Goal: Information Seeking & Learning: Check status

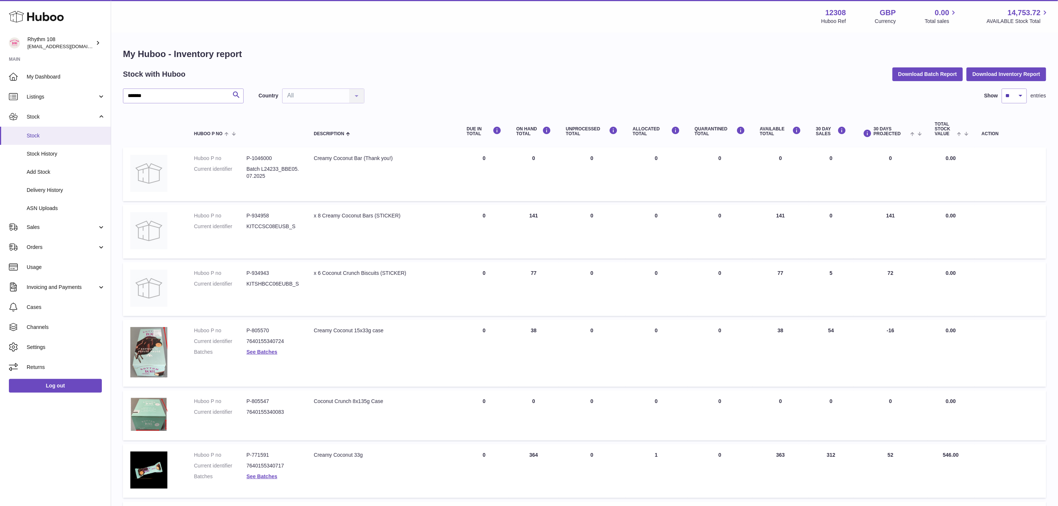
click at [34, 134] on span "Stock" at bounding box center [66, 135] width 79 height 7
click at [35, 136] on span "Stock" at bounding box center [66, 135] width 79 height 7
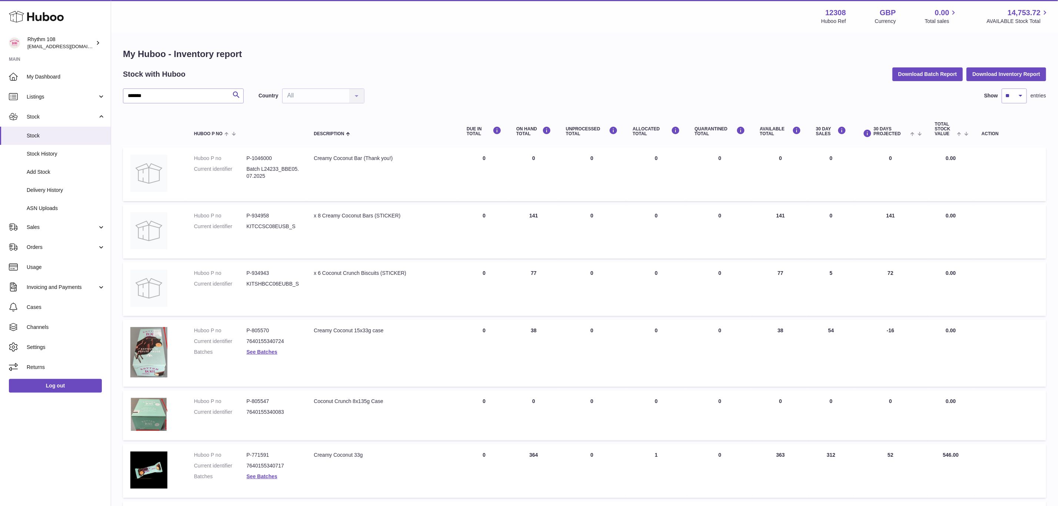
click at [164, 104] on div "******* Search Country All All No elements found. Consider changing the search …" at bounding box center [585, 326] width 924 height 475
drag, startPoint x: 165, startPoint y: 98, endPoint x: 67, endPoint y: 92, distance: 98.0
click at [67, 92] on div "Huboo Rhythm 108 orders@rhythm108.com Main My Dashboard Listings Not with Huboo…" at bounding box center [529, 311] width 1058 height 622
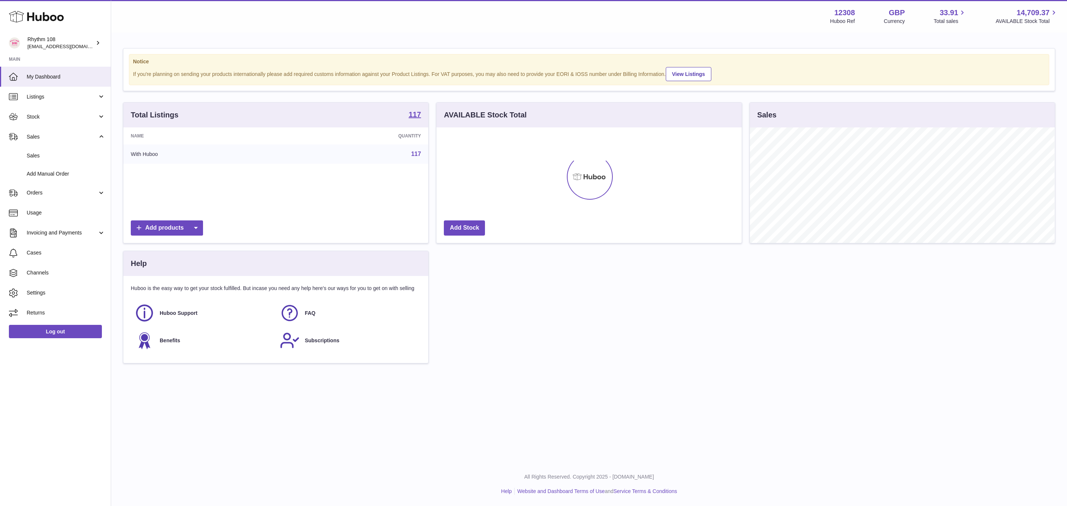
scroll to position [370362, 370173]
click at [58, 135] on span "Sales" at bounding box center [62, 136] width 71 height 7
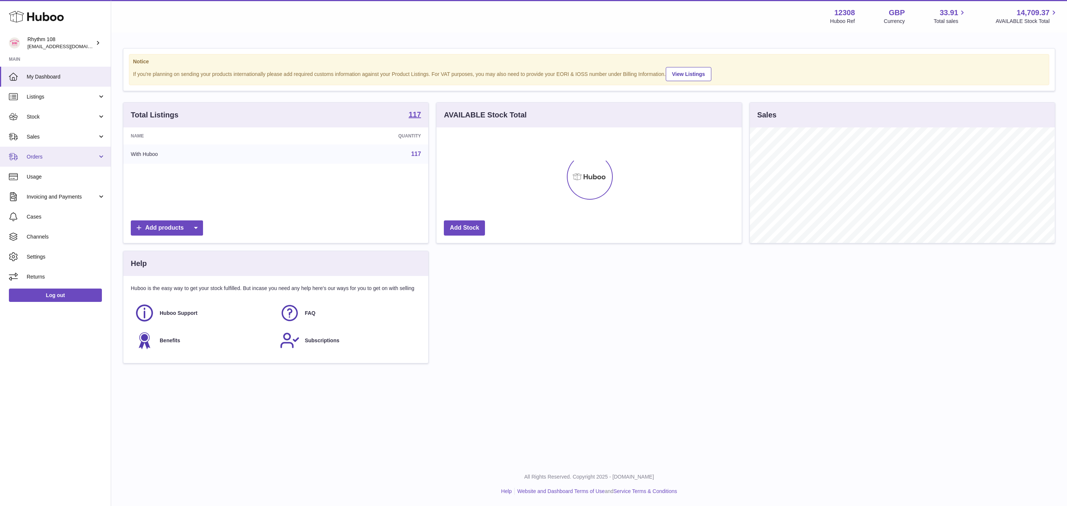
scroll to position [116, 305]
click at [57, 149] on link "Orders" at bounding box center [55, 157] width 111 height 20
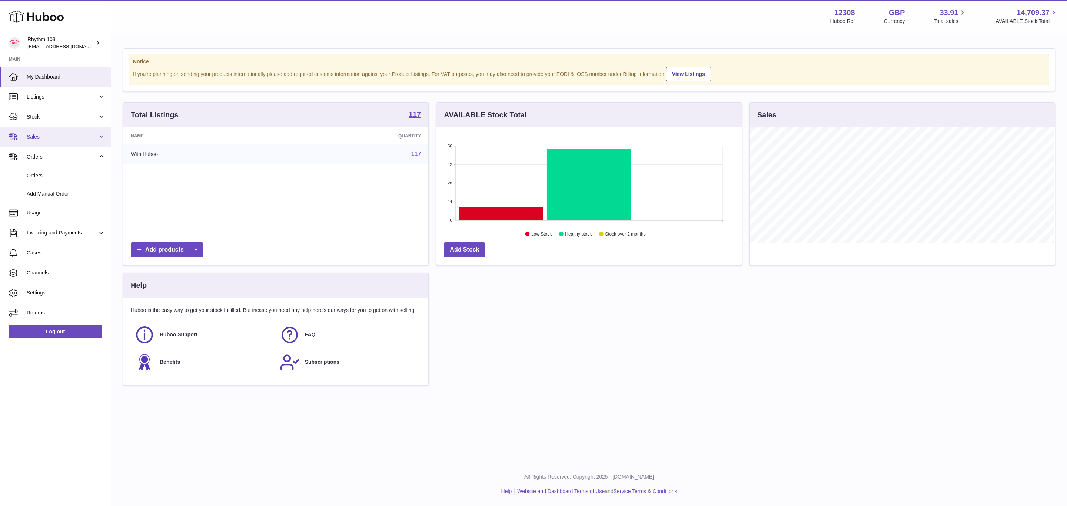
click at [56, 135] on span "Sales" at bounding box center [62, 136] width 71 height 7
click at [31, 140] on span "Sales" at bounding box center [62, 136] width 71 height 7
click at [37, 174] on span "Add Manual Order" at bounding box center [66, 173] width 79 height 7
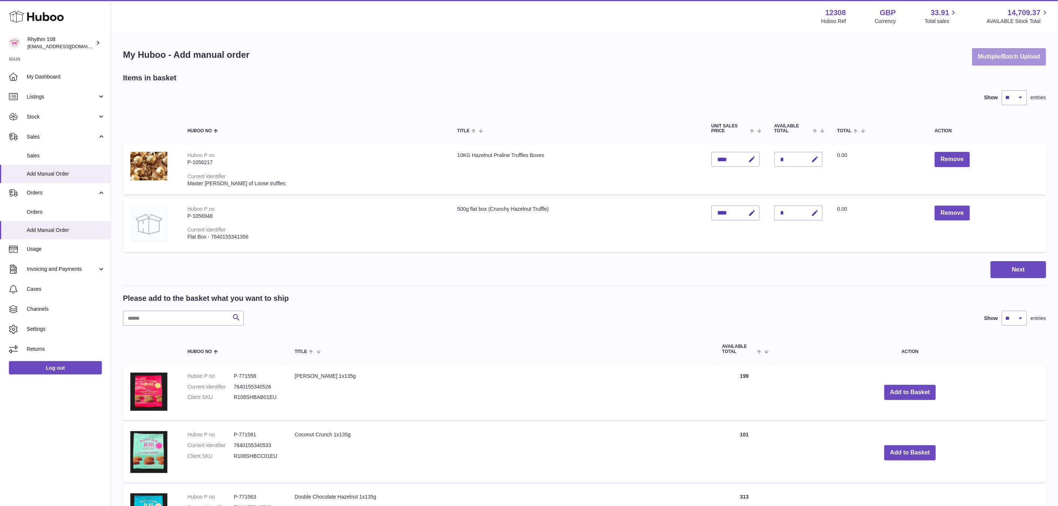
click at [998, 57] on button "Multiple/Batch Upload" at bounding box center [1010, 56] width 74 height 17
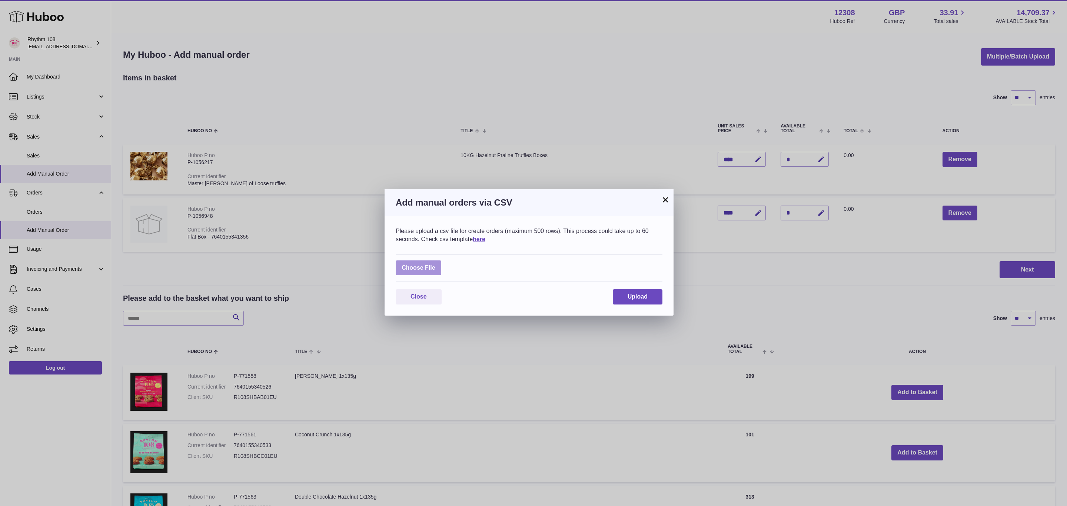
click at [415, 262] on label at bounding box center [419, 267] width 46 height 15
click at [435, 264] on input "file" at bounding box center [435, 264] width 0 height 0
type input "**********"
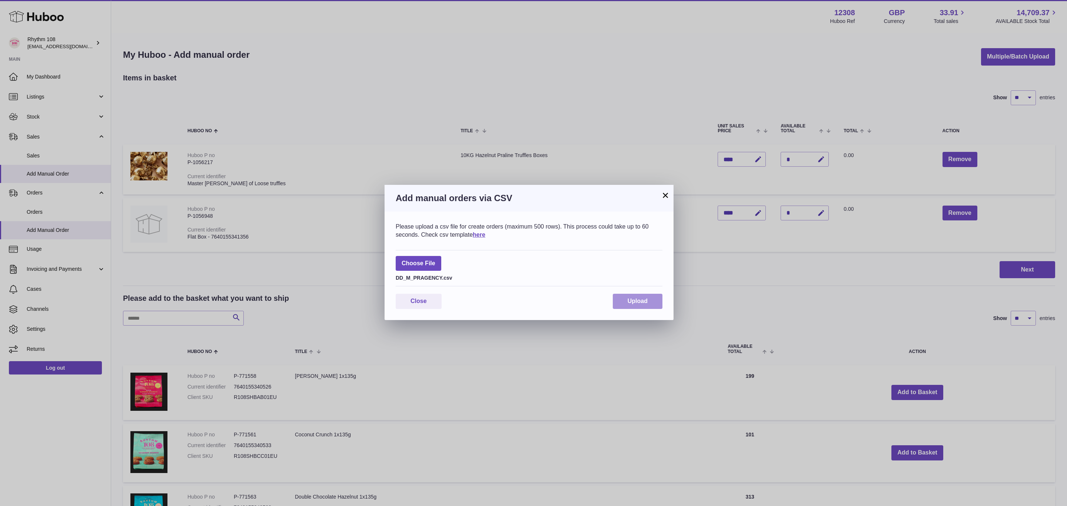
click at [633, 295] on button "Upload" at bounding box center [638, 301] width 50 height 15
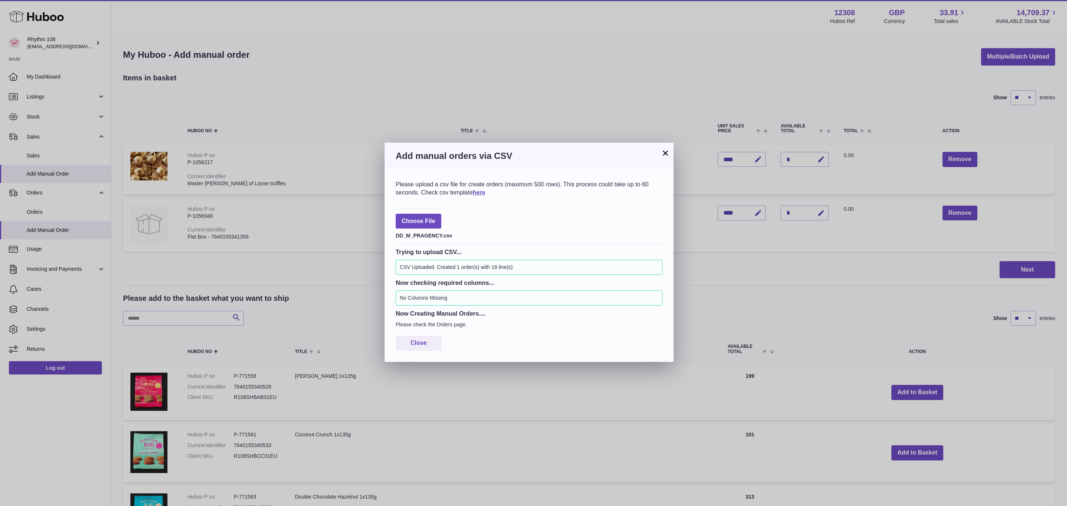
click at [38, 207] on div "× Add manual orders via CSV Please upload a csv file for create orders (maximum…" at bounding box center [533, 253] width 1067 height 506
click at [38, 208] on div "× Add manual orders via CSV Please upload a csv file for create orders (maximum…" at bounding box center [533, 253] width 1067 height 506
click at [668, 149] on button "×" at bounding box center [665, 153] width 9 height 9
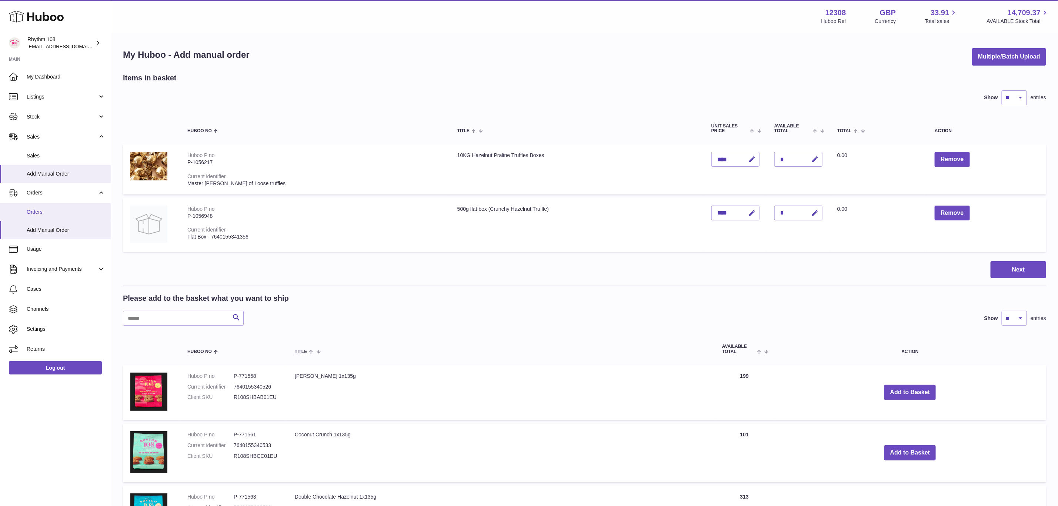
click at [57, 209] on span "Orders" at bounding box center [66, 212] width 79 height 7
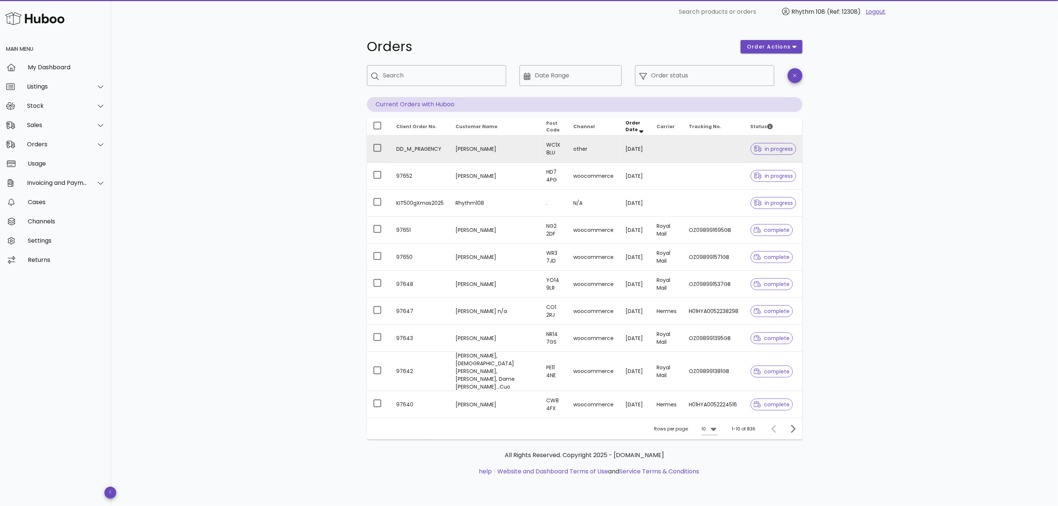
click at [465, 150] on td "[PERSON_NAME]" at bounding box center [495, 149] width 91 height 27
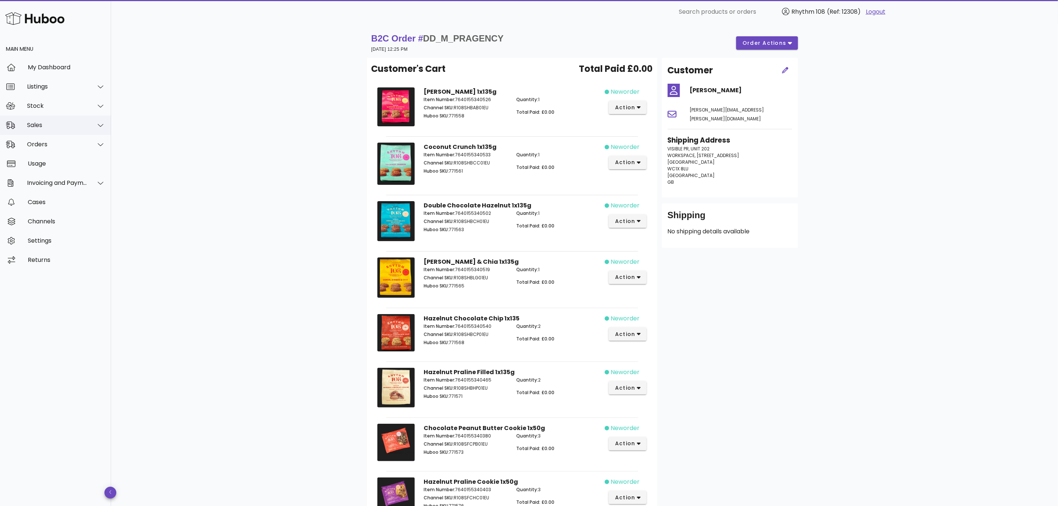
click at [37, 127] on div "Sales" at bounding box center [57, 125] width 60 height 7
click at [42, 144] on div "Sales" at bounding box center [66, 143] width 79 height 7
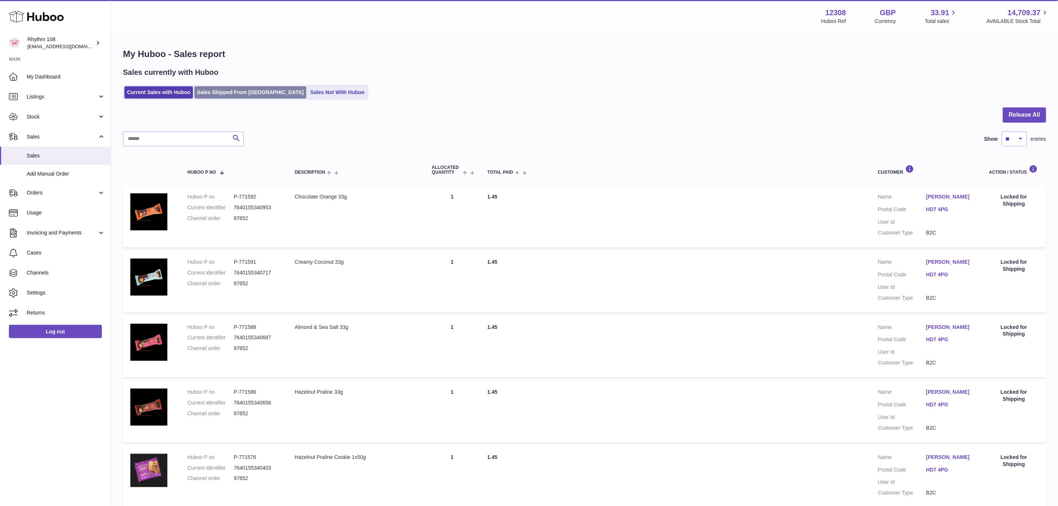
click at [218, 92] on link "Sales Shipped From Huboo" at bounding box center [251, 92] width 112 height 12
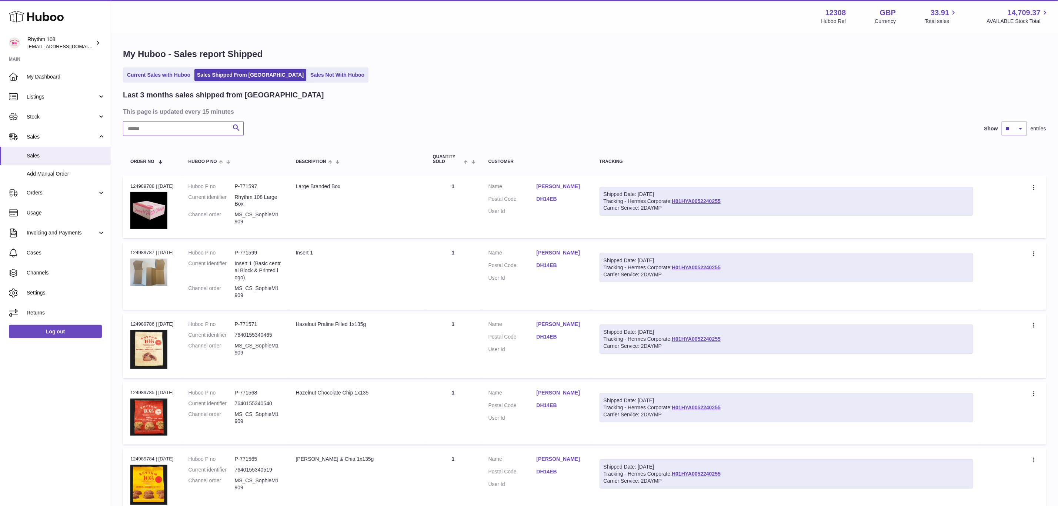
click at [189, 130] on input "text" at bounding box center [183, 128] width 121 height 15
type input "*****"
click at [346, 186] on div "Large Branded Box" at bounding box center [357, 186] width 122 height 7
drag, startPoint x: 281, startPoint y: 212, endPoint x: 263, endPoint y: 223, distance: 21.4
click at [281, 212] on dd "MS_CS_SophieM1909" at bounding box center [258, 218] width 46 height 14
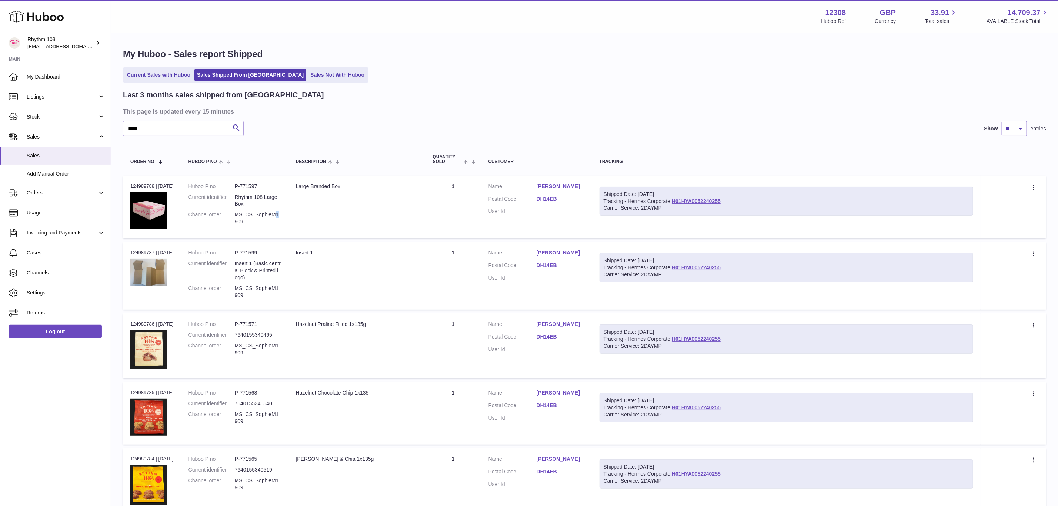
drag, startPoint x: 252, startPoint y: 225, endPoint x: 238, endPoint y: 215, distance: 17.4
click at [238, 215] on dl "Huboo P no P-771597 Current identifier Rhythm 108 Large Box Channel order MS_CS…" at bounding box center [235, 206] width 93 height 46
copy dl "MS_CS_SophieM1909"
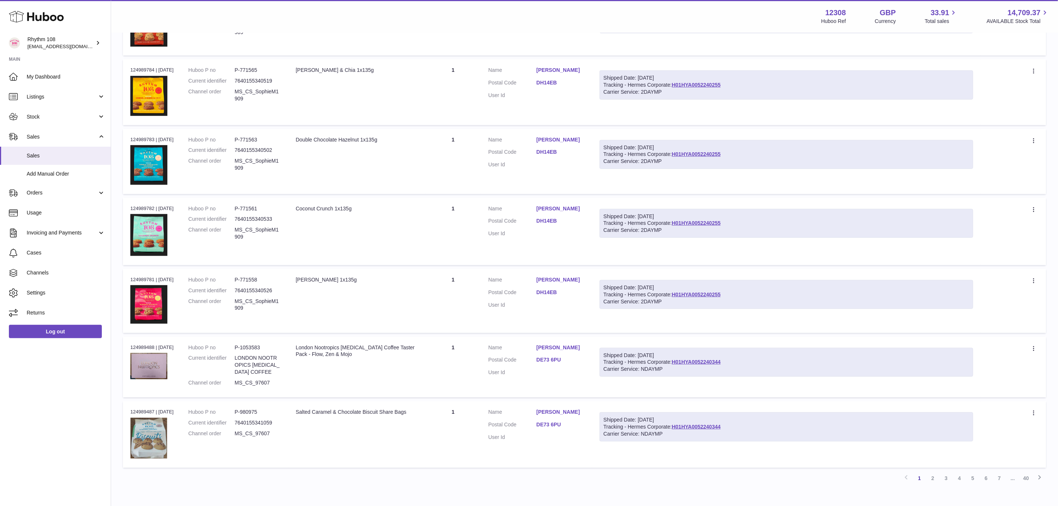
scroll to position [428, 0]
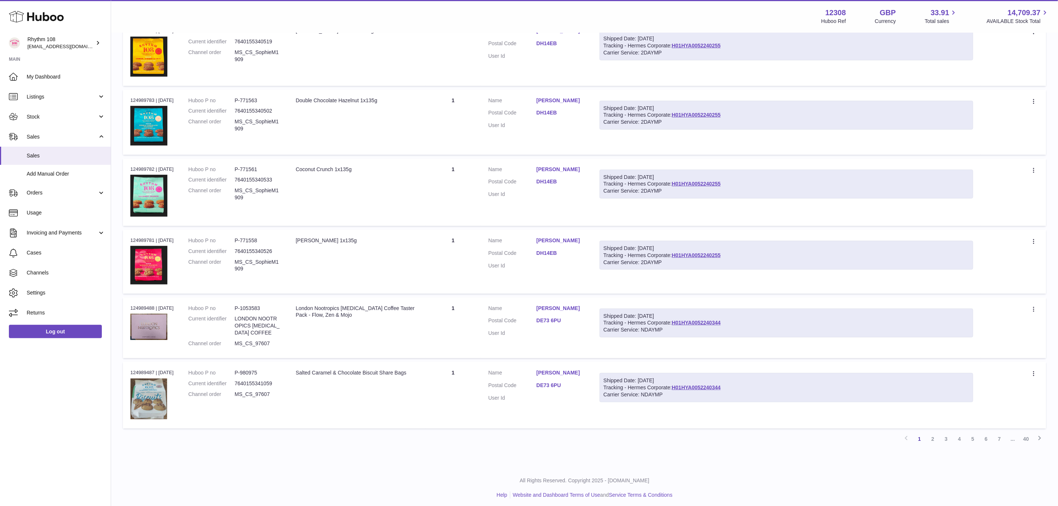
drag, startPoint x: 279, startPoint y: 394, endPoint x: 236, endPoint y: 387, distance: 43.9
click at [236, 387] on dl "Huboo P no P-980975 Current identifier 7640155341059 Channel order MS_CS_97607" at bounding box center [235, 385] width 93 height 32
copy dl "MS_CS_97607"
click at [934, 433] on link "2" at bounding box center [933, 438] width 13 height 13
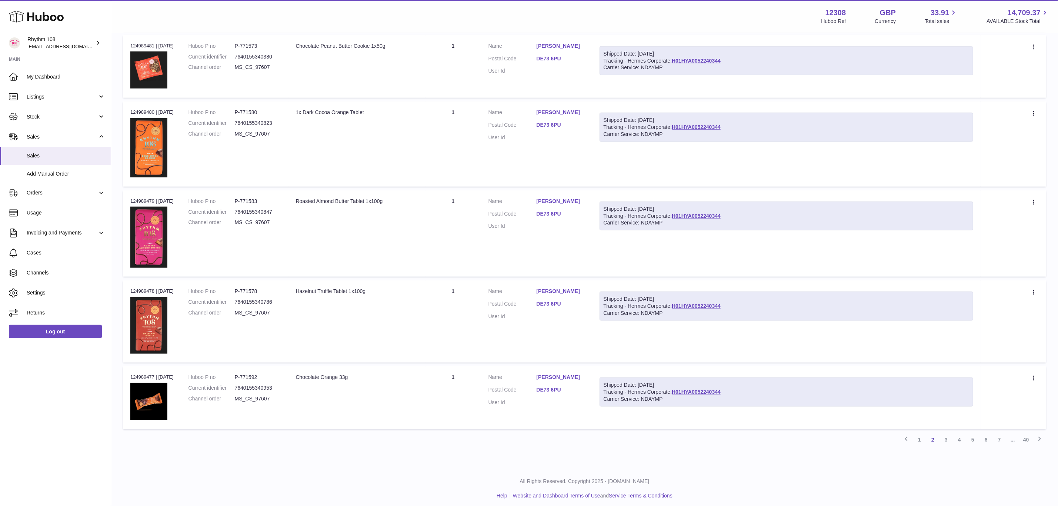
scroll to position [476, 0]
click at [946, 434] on link "3" at bounding box center [946, 438] width 13 height 13
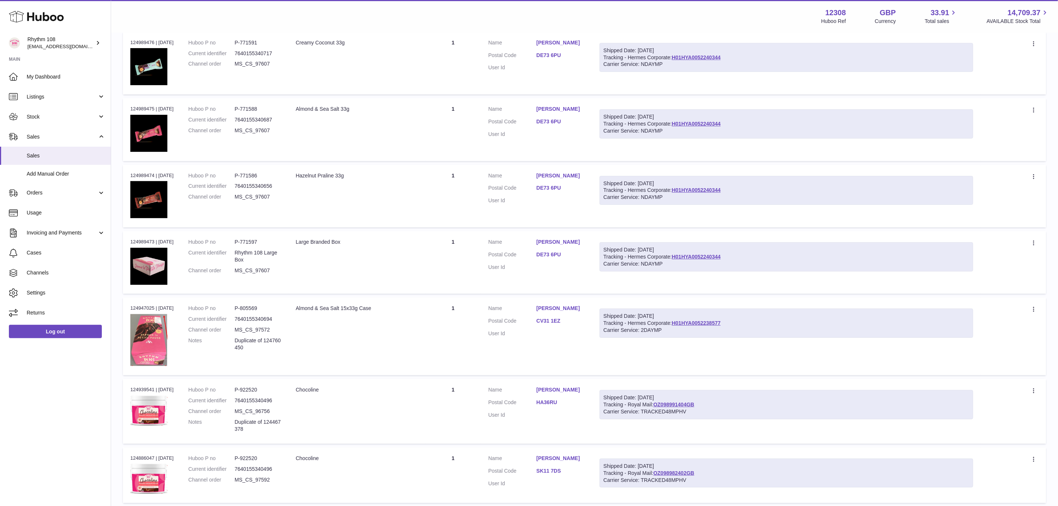
scroll to position [144, 0]
drag, startPoint x: 251, startPoint y: 344, endPoint x: 236, endPoint y: 339, distance: 15.8
click at [236, 339] on dl "Huboo P no P-805569 Current identifier 7640155340694 Channel order MS_CS_97572 …" at bounding box center [235, 329] width 93 height 50
copy dl "Duplicate of 124760450"
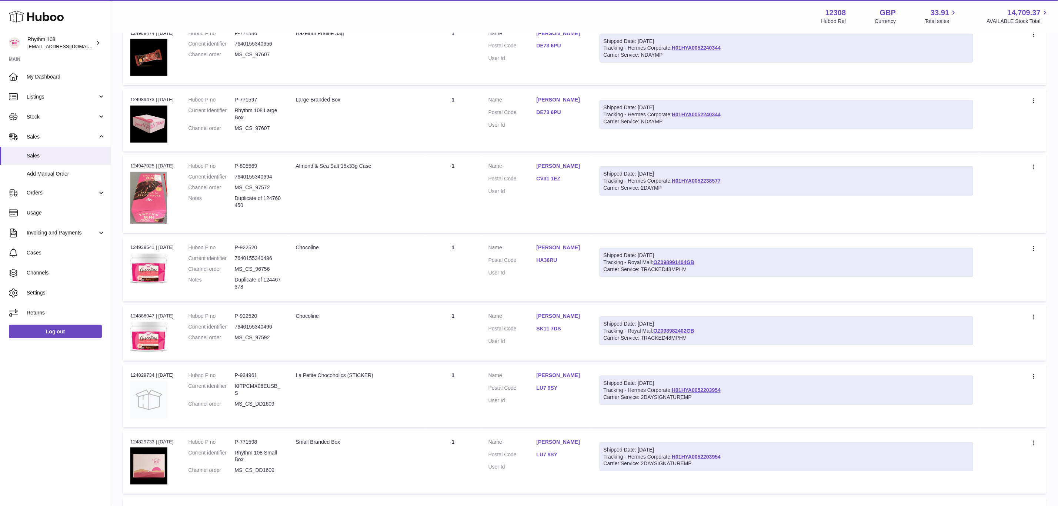
scroll to position [311, 0]
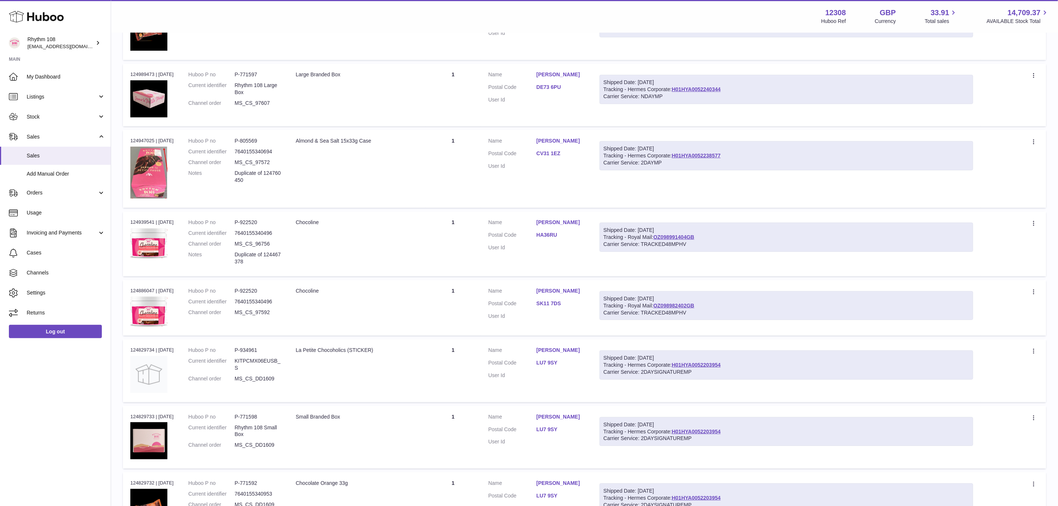
drag, startPoint x: 249, startPoint y: 258, endPoint x: 233, endPoint y: 258, distance: 15.9
click at [233, 258] on dl "Huboo P no P-922520 Current identifier 7640155340496 Channel order MS_CS_96756 …" at bounding box center [235, 244] width 93 height 50
copy dl "Duplicate of 124467378"
click at [668, 235] on link "OZ098991404GB" at bounding box center [674, 237] width 41 height 6
click at [692, 303] on link "OZ098982402GB" at bounding box center [674, 306] width 41 height 6
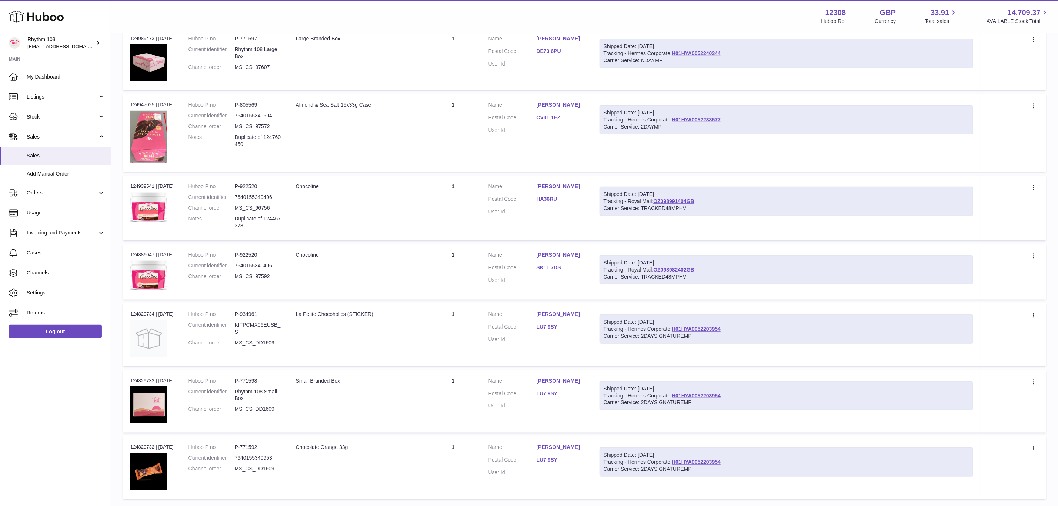
scroll to position [418, 0]
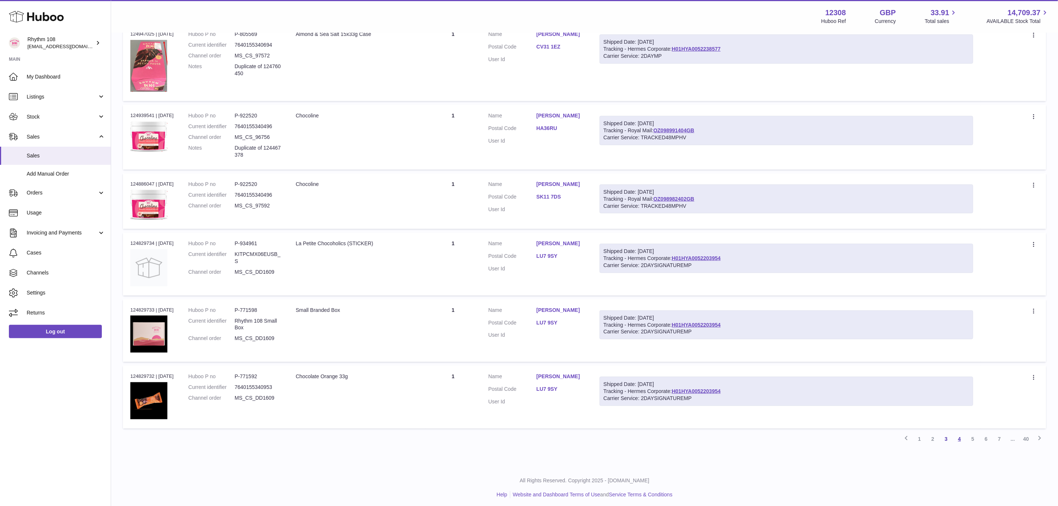
click at [962, 436] on link "4" at bounding box center [959, 438] width 13 height 13
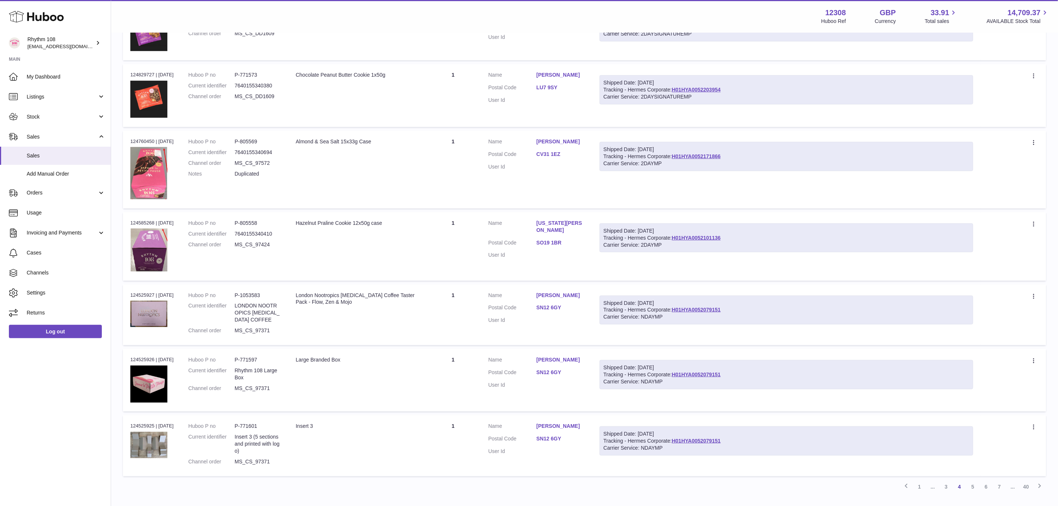
scroll to position [422, 0]
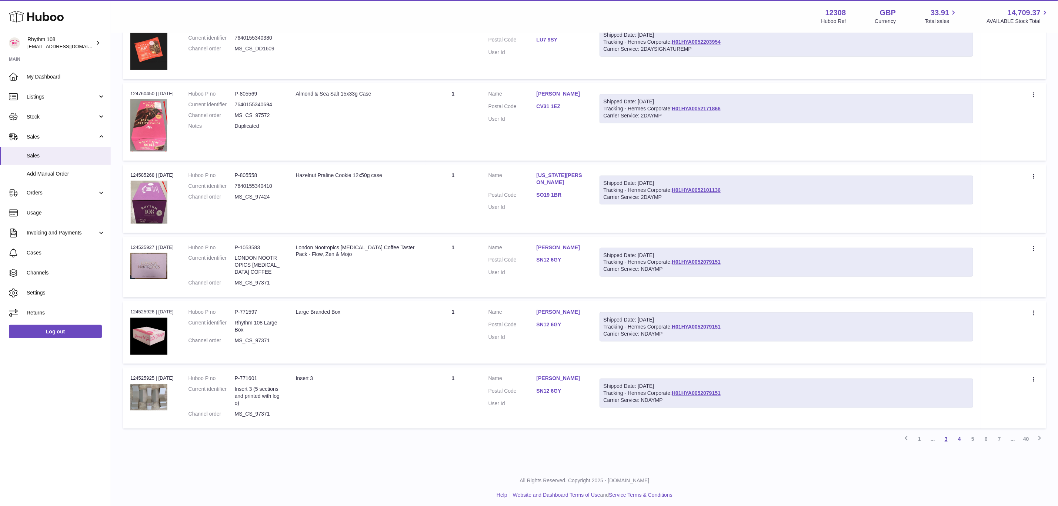
click at [946, 438] on link "3" at bounding box center [946, 438] width 13 height 13
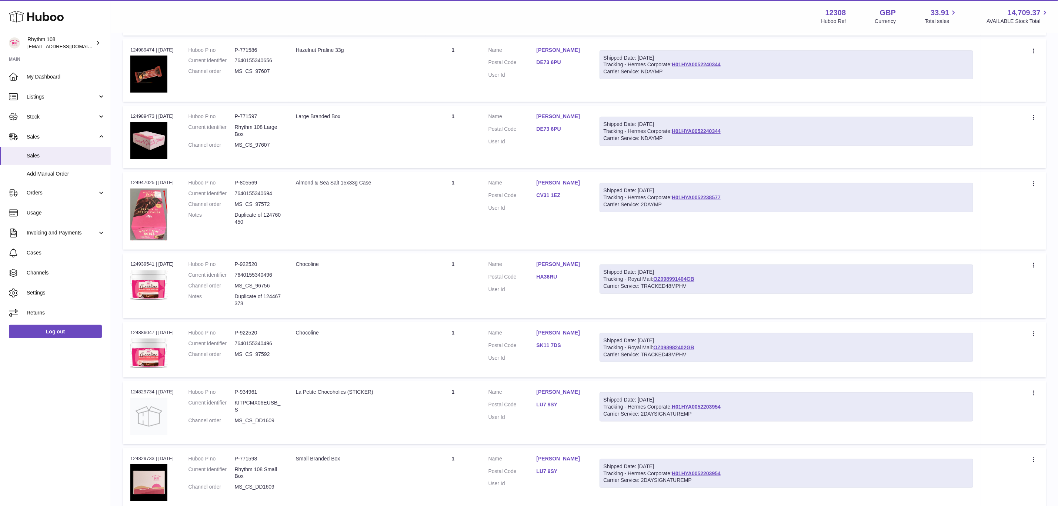
scroll to position [200, 0]
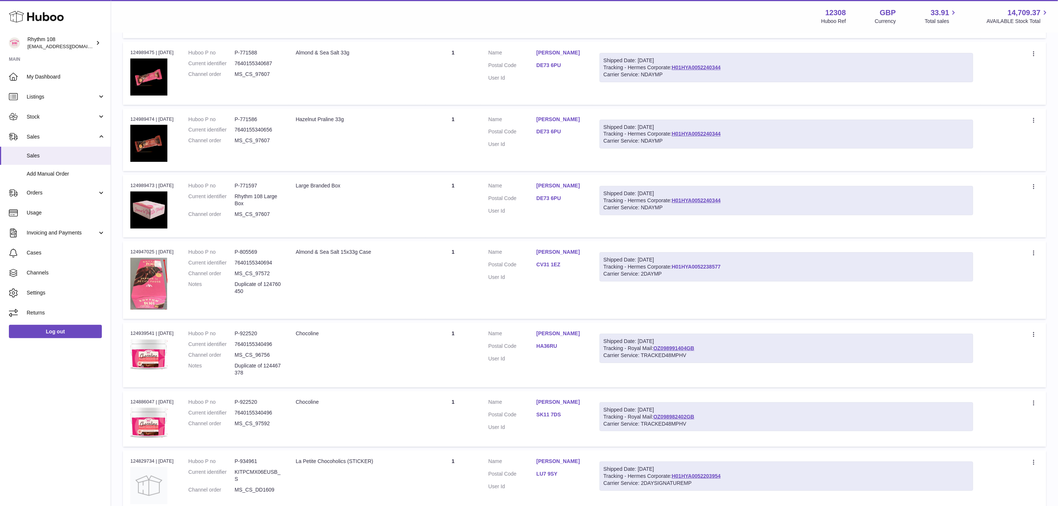
click at [685, 265] on link "H01HYA0052238577" at bounding box center [696, 267] width 49 height 6
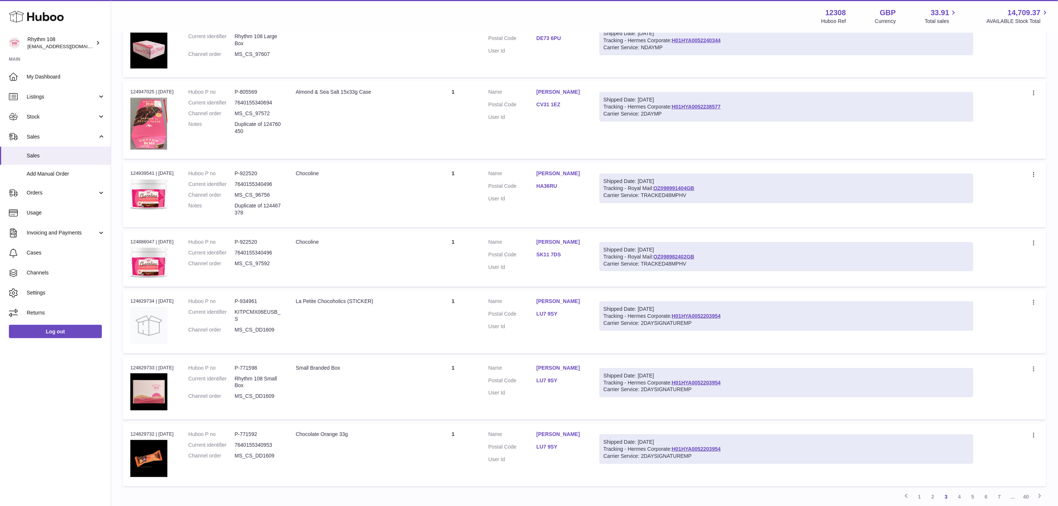
scroll to position [367, 0]
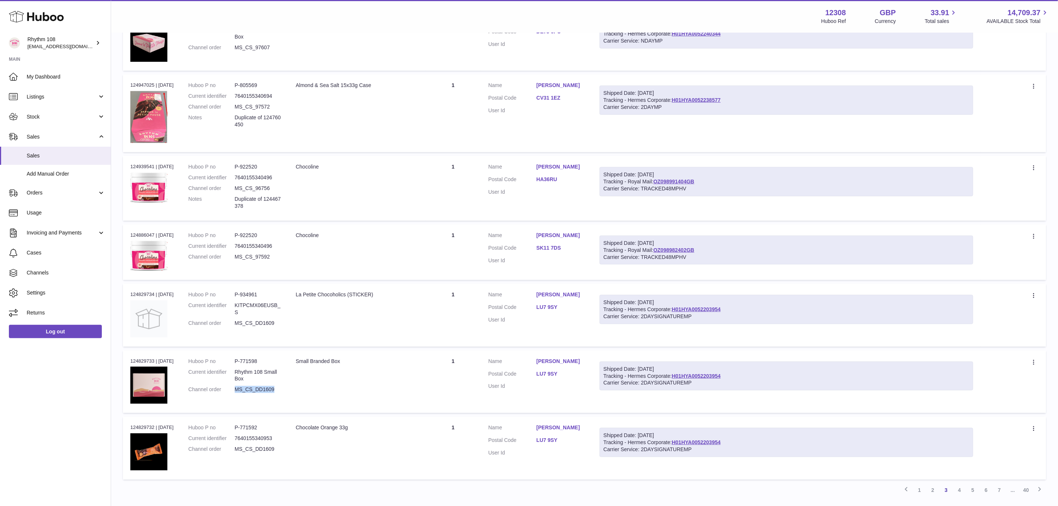
drag, startPoint x: 280, startPoint y: 387, endPoint x: 239, endPoint y: 387, distance: 41.1
click at [239, 387] on dd "MS_CS_DD1609" at bounding box center [258, 389] width 46 height 7
copy dd "MS_CS_DD1609"
click at [46, 154] on span "Sales" at bounding box center [66, 155] width 79 height 7
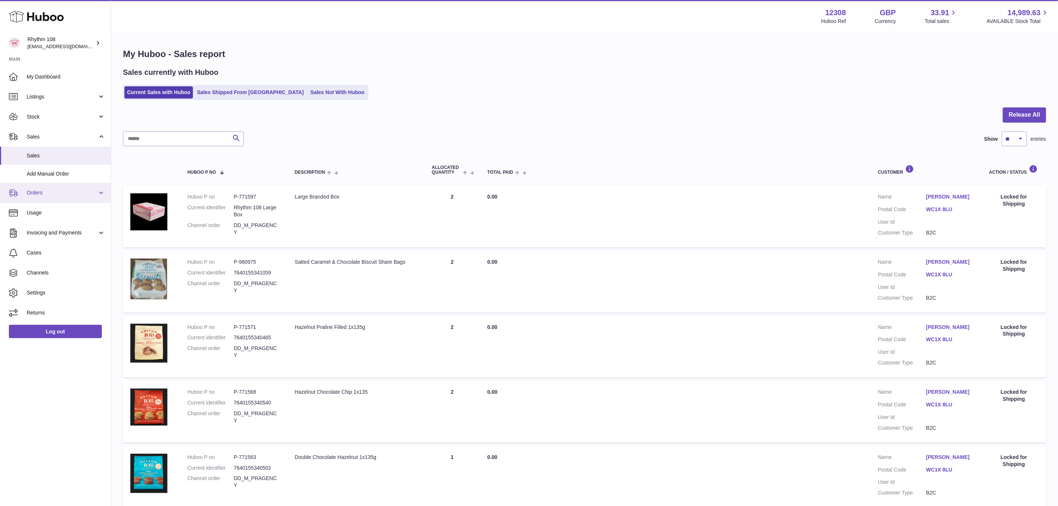
click at [40, 189] on span "Orders" at bounding box center [62, 192] width 71 height 7
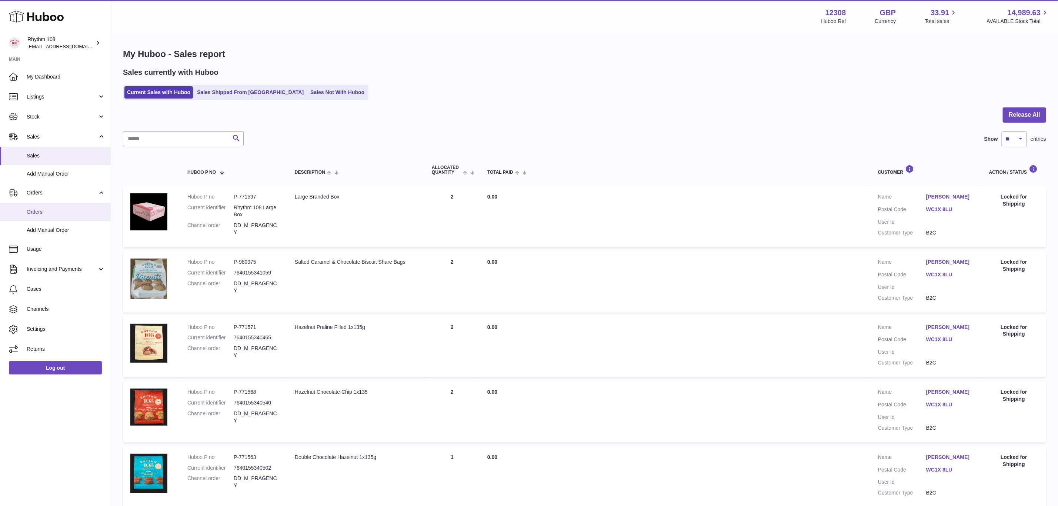
click at [47, 213] on span "Orders" at bounding box center [66, 212] width 79 height 7
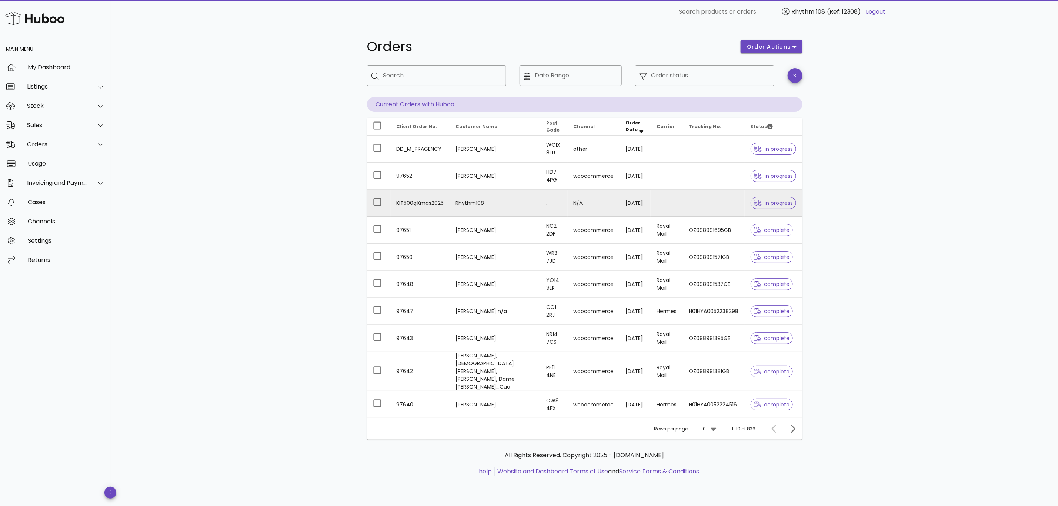
click at [481, 205] on td "Rhythm108" at bounding box center [495, 203] width 91 height 27
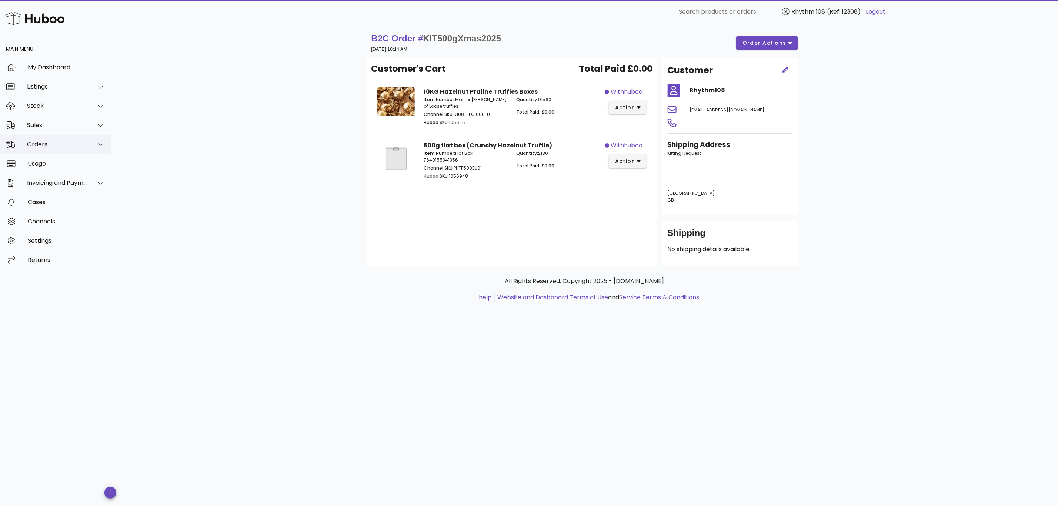
click at [40, 143] on div "Orders" at bounding box center [57, 144] width 60 height 7
click at [38, 161] on div "Orders" at bounding box center [66, 162] width 79 height 7
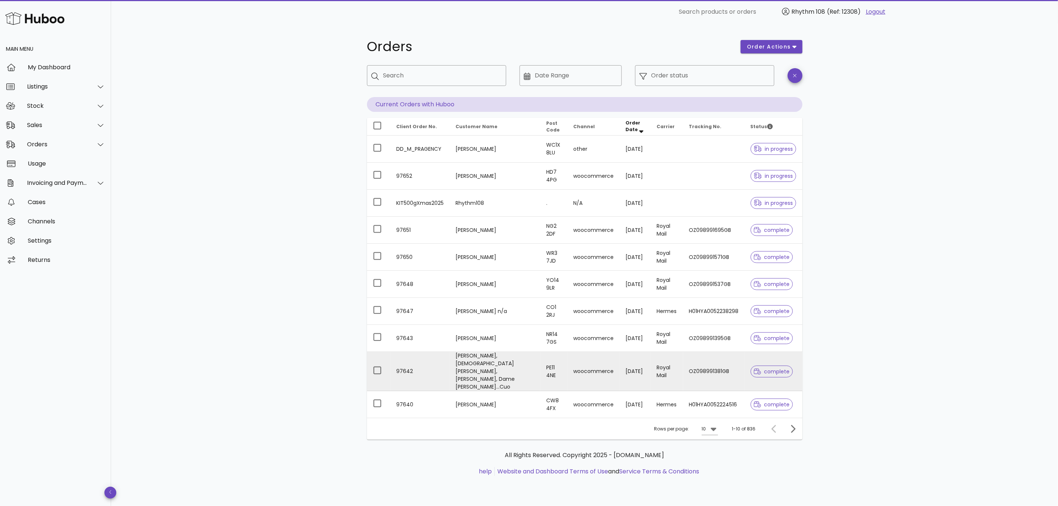
click at [485, 368] on td "[PERSON_NAME], [DEMOGRAPHIC_DATA] [PERSON_NAME], [PERSON_NAME], Dame [PERSON_NA…" at bounding box center [495, 371] width 91 height 39
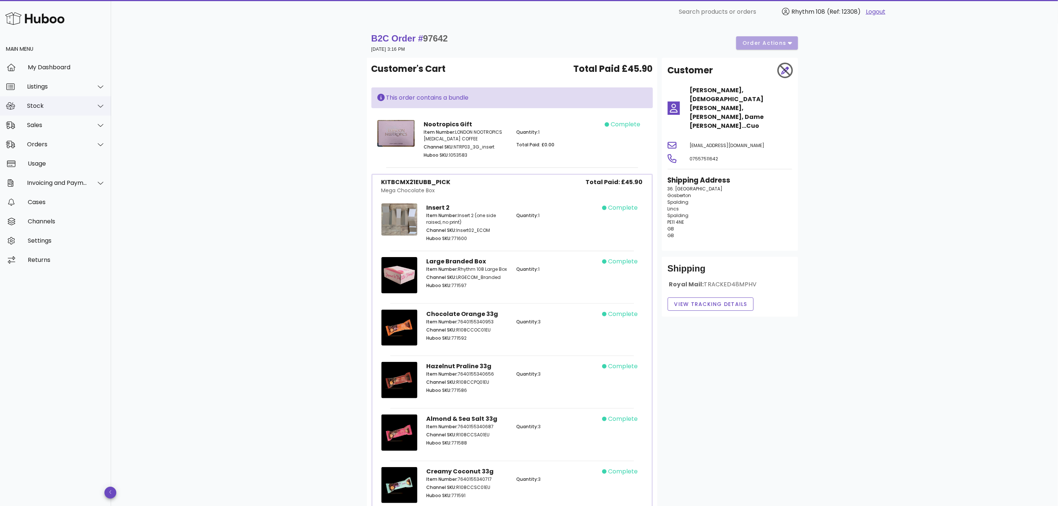
click at [33, 106] on div "Stock" at bounding box center [57, 105] width 60 height 7
click at [37, 127] on div "Stock" at bounding box center [66, 124] width 79 height 7
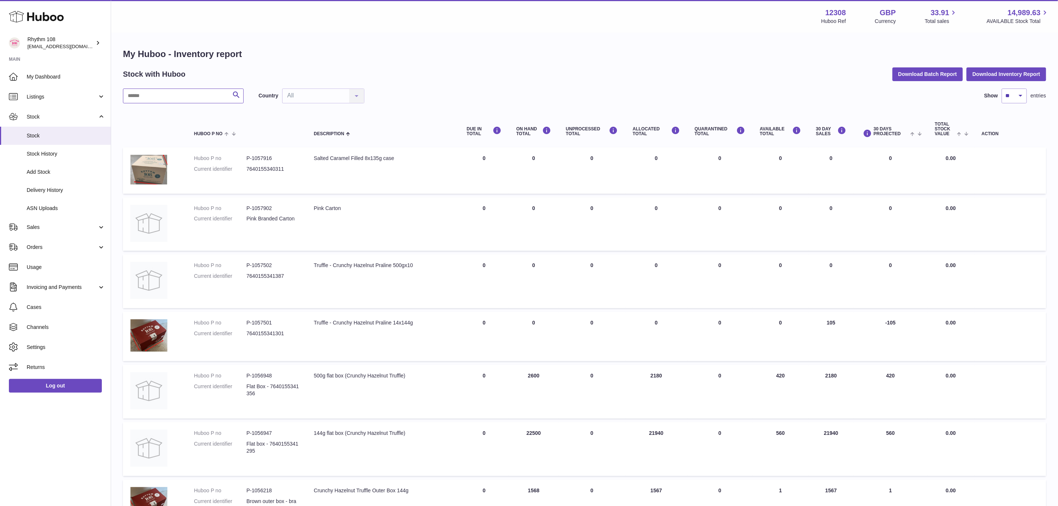
click at [175, 96] on input "text" at bounding box center [183, 96] width 121 height 15
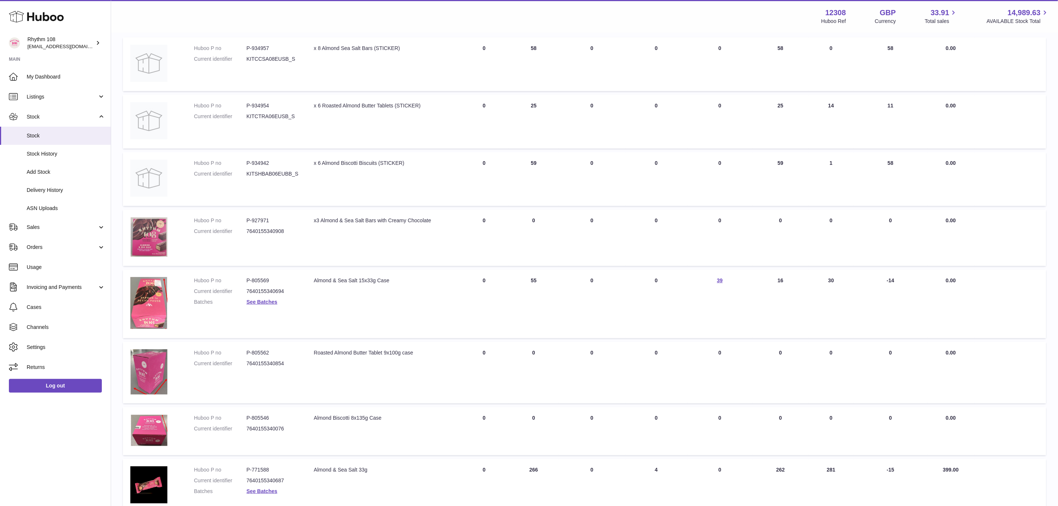
scroll to position [111, 0]
click at [268, 299] on link "See Batches" at bounding box center [262, 301] width 31 height 6
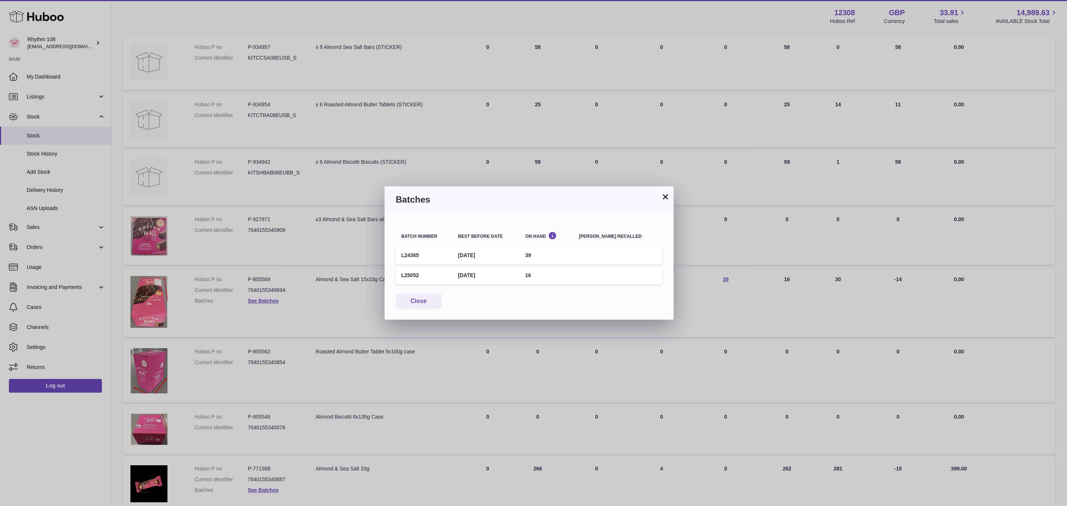
click at [661, 196] on button "×" at bounding box center [665, 196] width 9 height 9
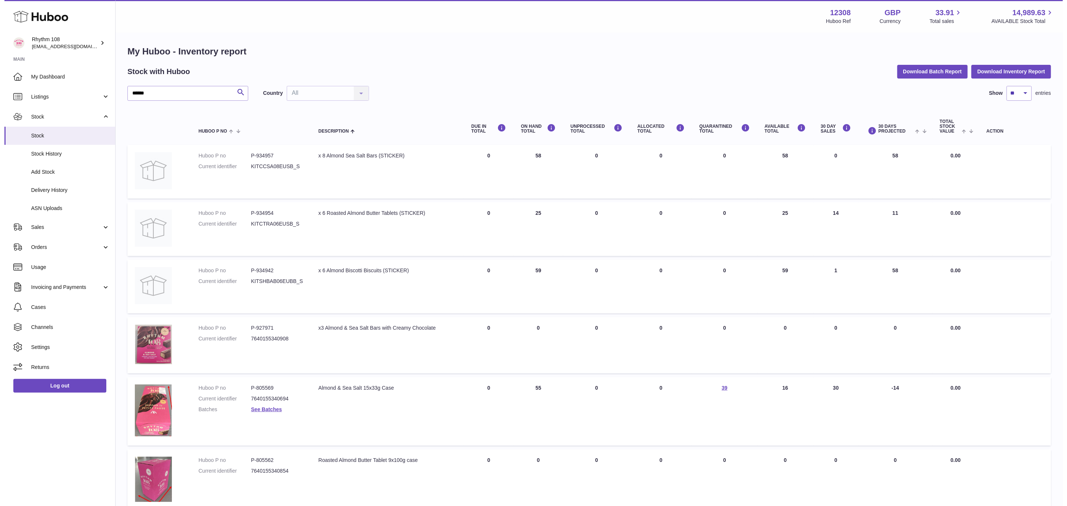
scroll to position [0, 0]
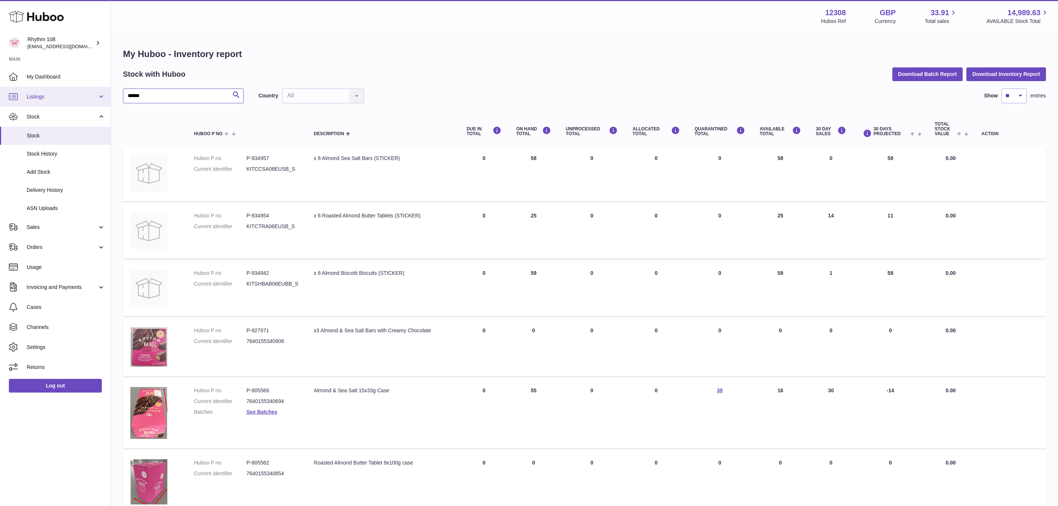
drag, startPoint x: 166, startPoint y: 94, endPoint x: 64, endPoint y: 98, distance: 101.2
click at [64, 98] on div "Huboo Rhythm 108 [EMAIL_ADDRESS][DOMAIN_NAME] Main My Dashboard Listings Not wi…" at bounding box center [529, 412] width 1058 height 825
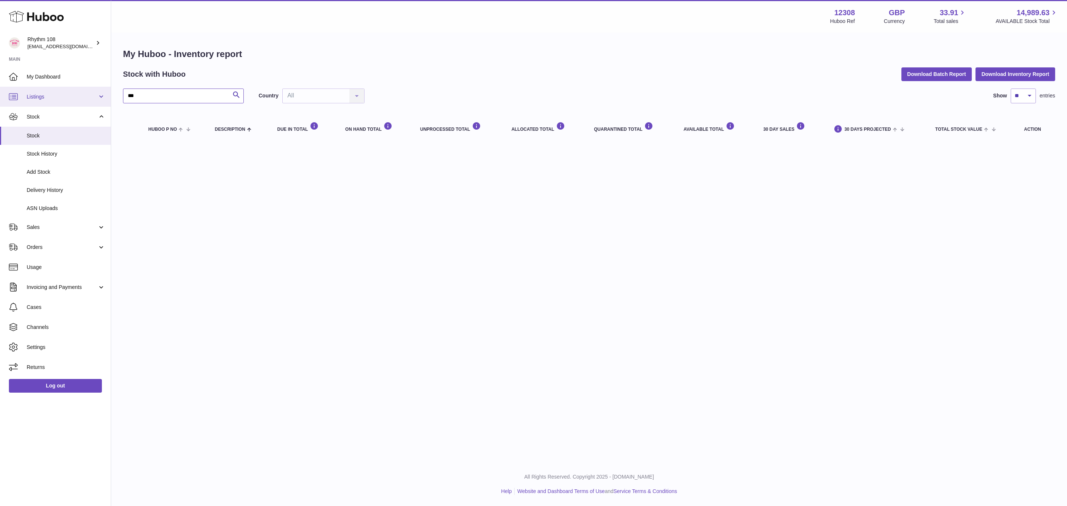
drag, startPoint x: 145, startPoint y: 91, endPoint x: 89, endPoint y: 91, distance: 55.9
click at [89, 91] on div "Huboo Rhythm 108 [EMAIL_ADDRESS][DOMAIN_NAME] Main My Dashboard Listings Not wi…" at bounding box center [533, 253] width 1067 height 506
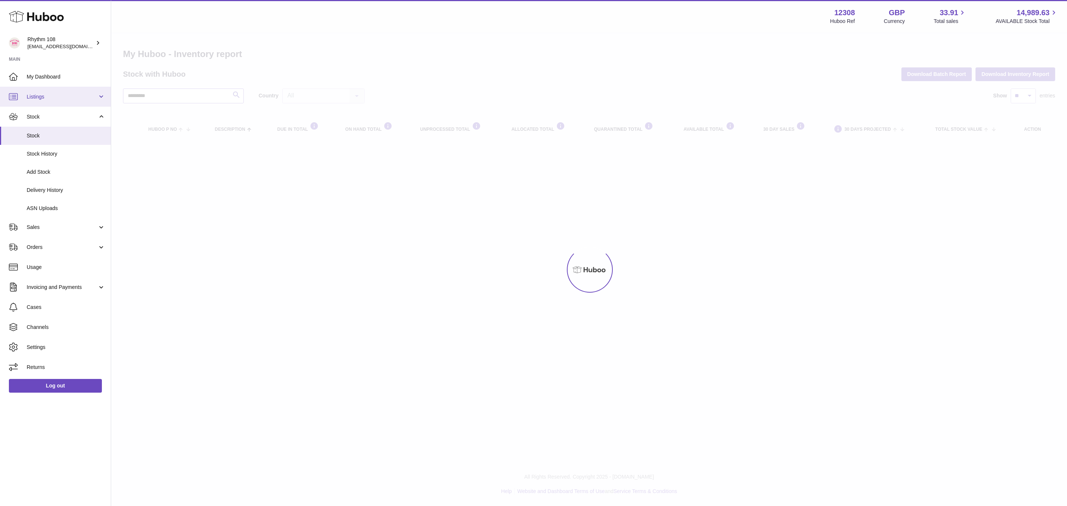
type input "*********"
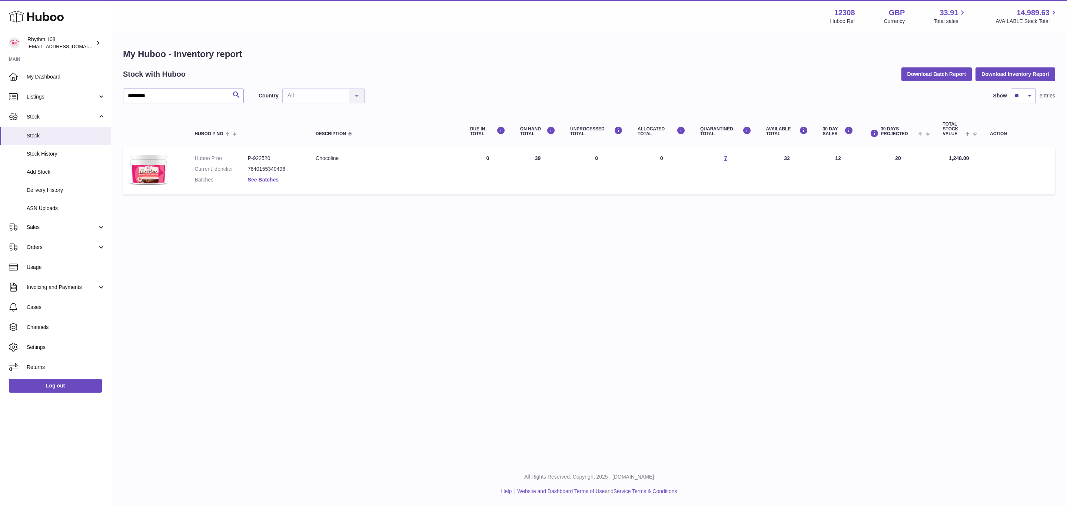
click at [729, 190] on td "QUARANTINED Total 7" at bounding box center [726, 170] width 66 height 47
click at [269, 178] on link "See Batches" at bounding box center [263, 180] width 31 height 6
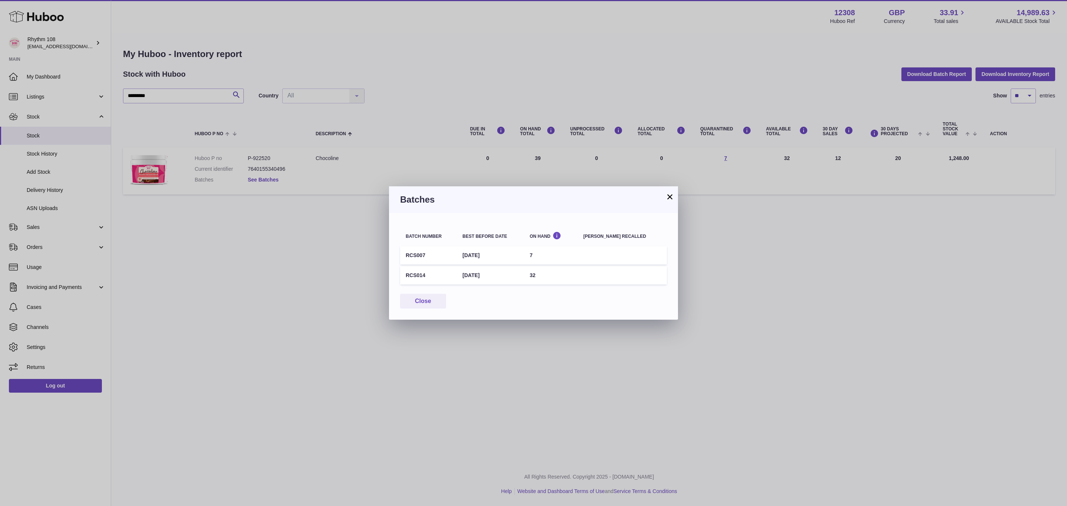
click at [269, 178] on div "× Batches Batch number Best before date On Hand Batch recalled RCS007 10th Oct …" at bounding box center [533, 253] width 1067 height 506
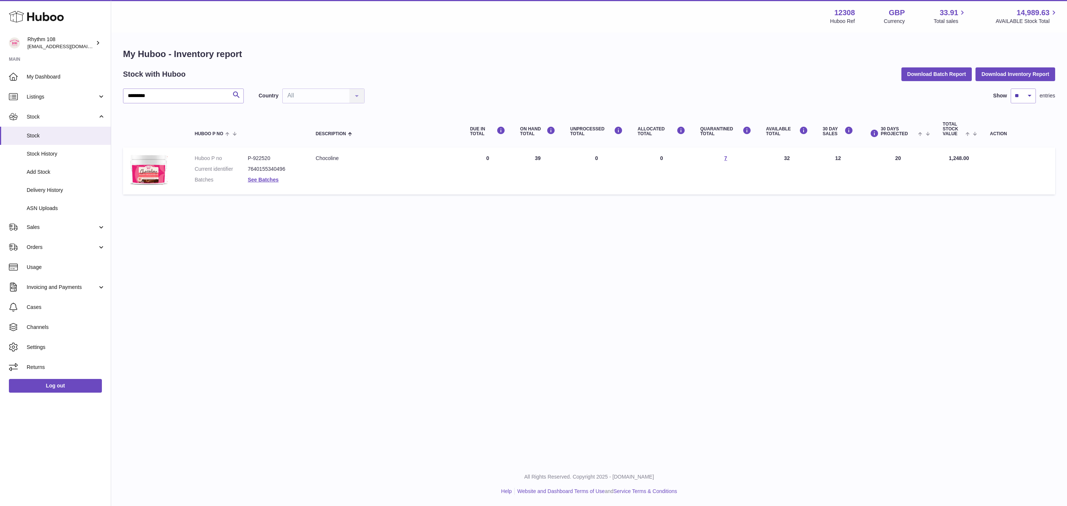
click at [307, 180] on td "Huboo P no P-922520 Current identifier 7640155340496 Batches See Batches" at bounding box center [247, 170] width 121 height 47
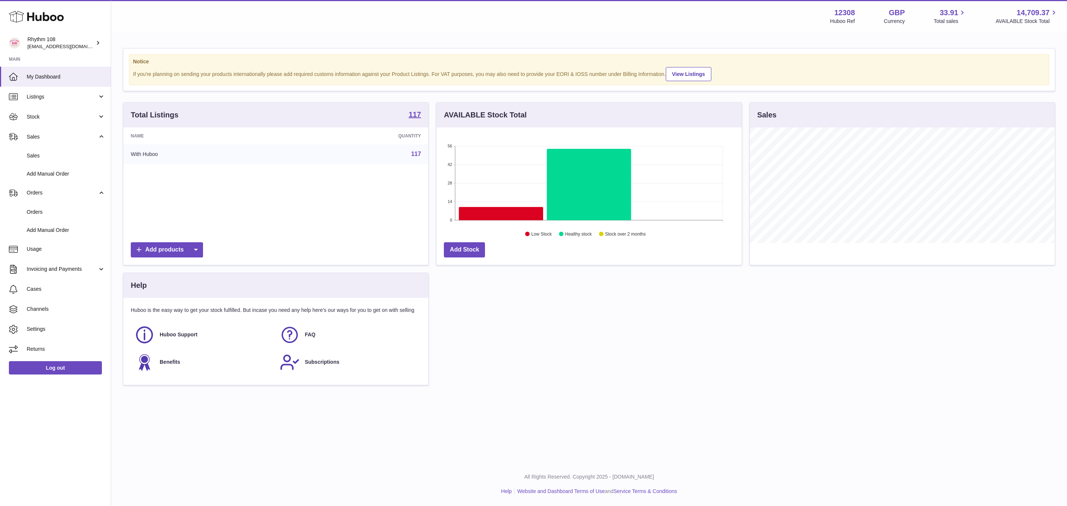
scroll to position [116, 305]
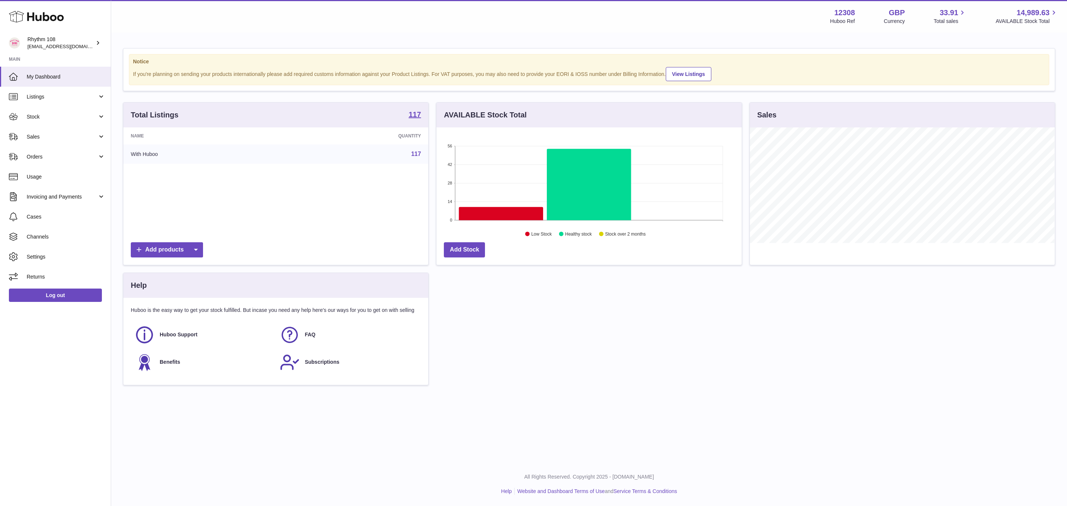
scroll to position [116, 305]
click at [34, 211] on link "Cases" at bounding box center [55, 217] width 111 height 20
